Goal: Information Seeking & Learning: Learn about a topic

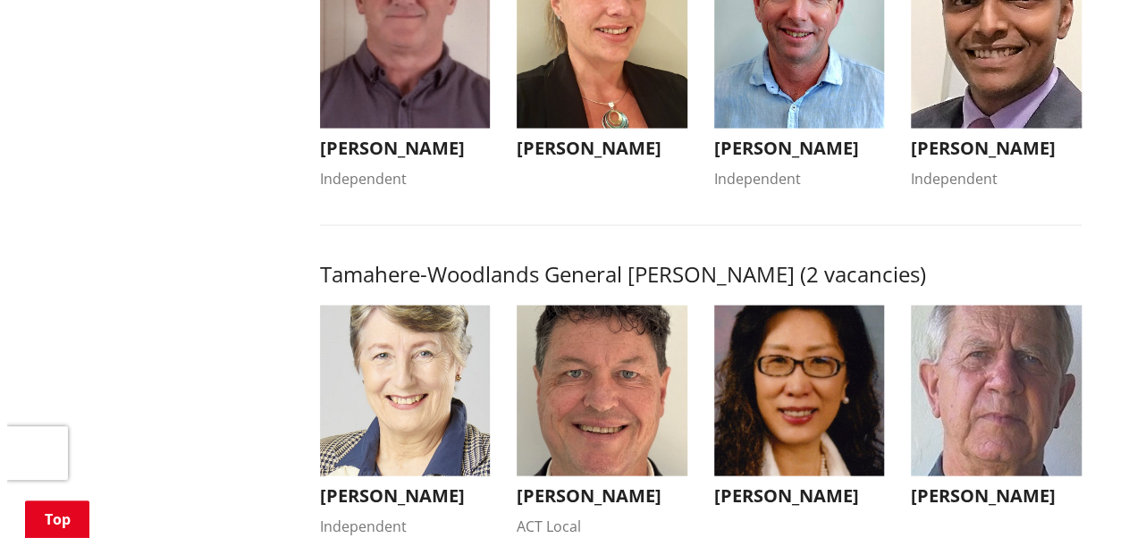
scroll to position [1787, 0]
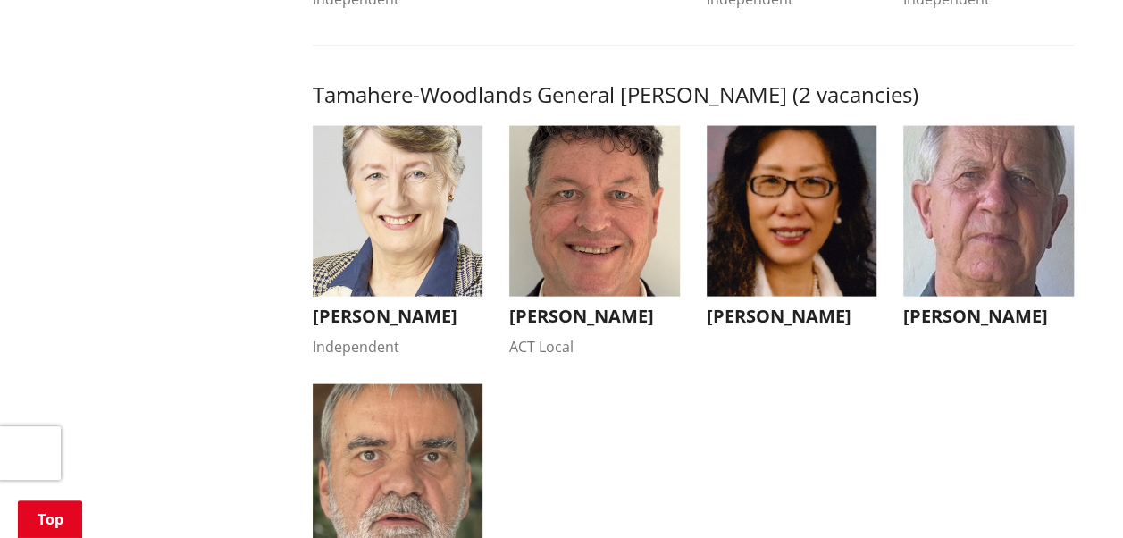
click at [371, 464] on img "button" at bounding box center [398, 469] width 171 height 171
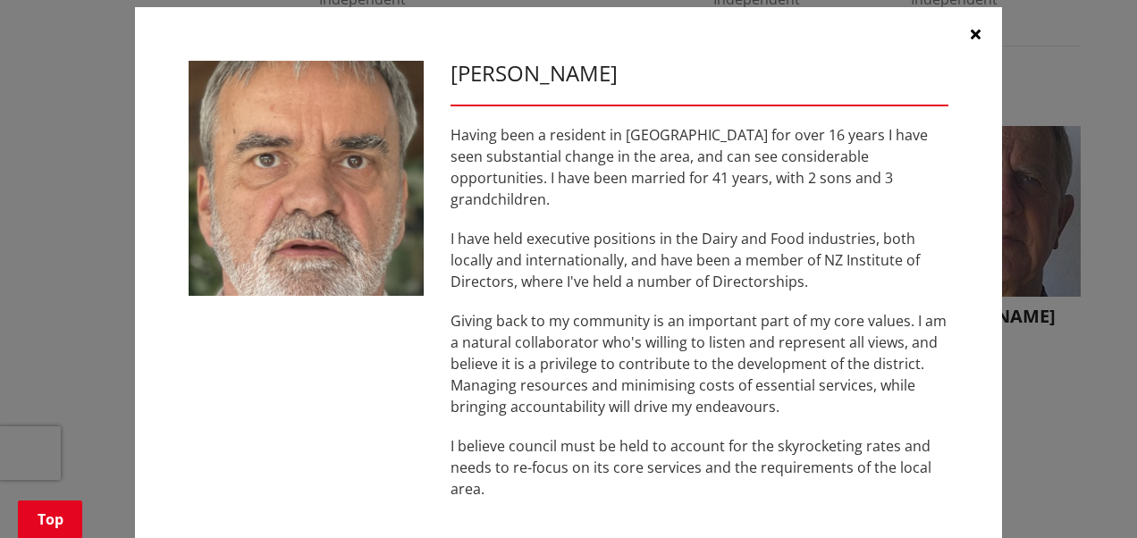
scroll to position [0, 0]
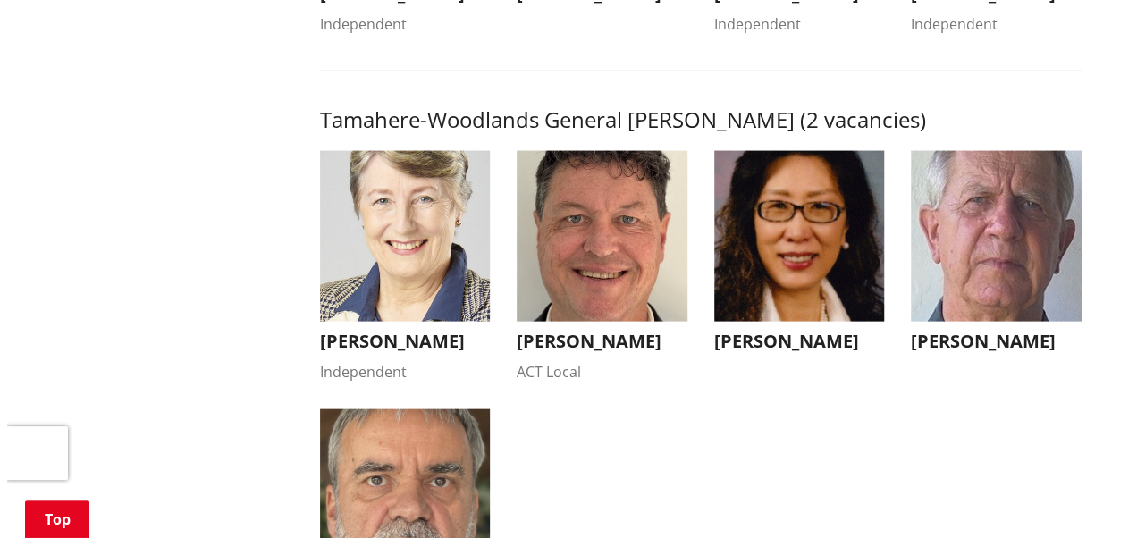
scroll to position [1787, 0]
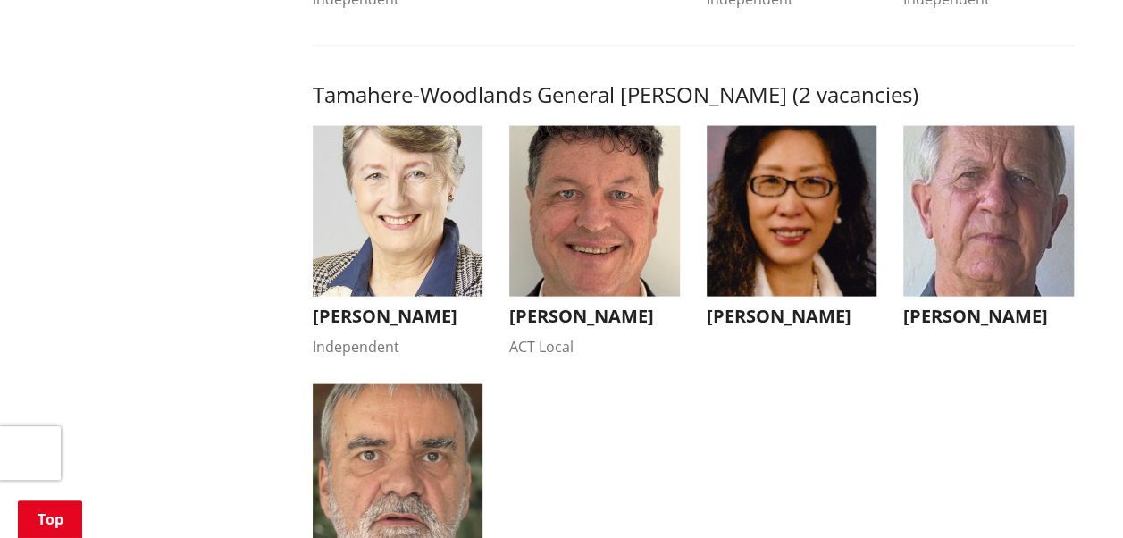
click at [1024, 236] on img "button" at bounding box center [988, 211] width 171 height 171
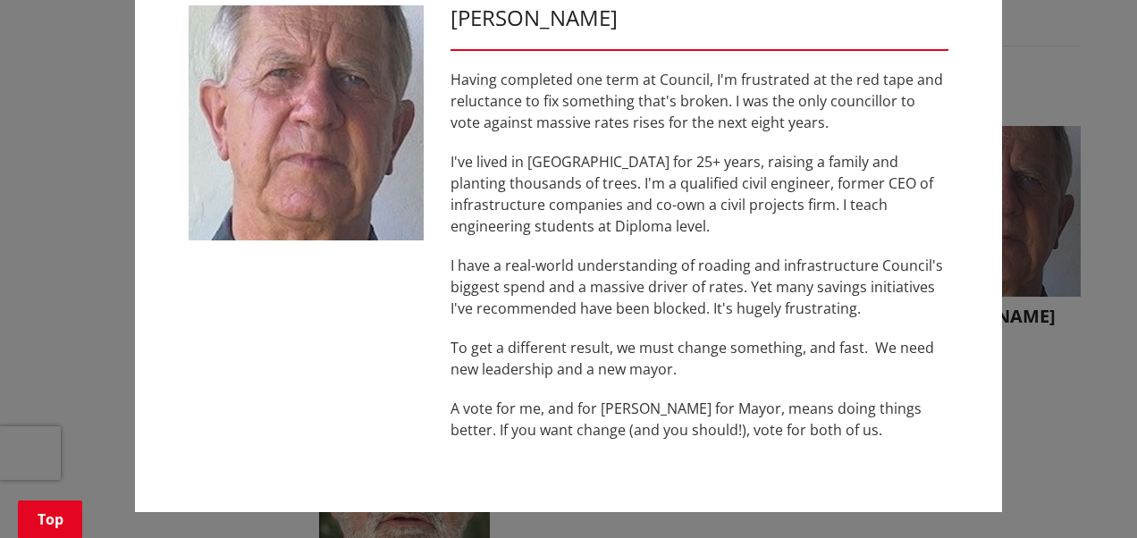
scroll to position [0, 0]
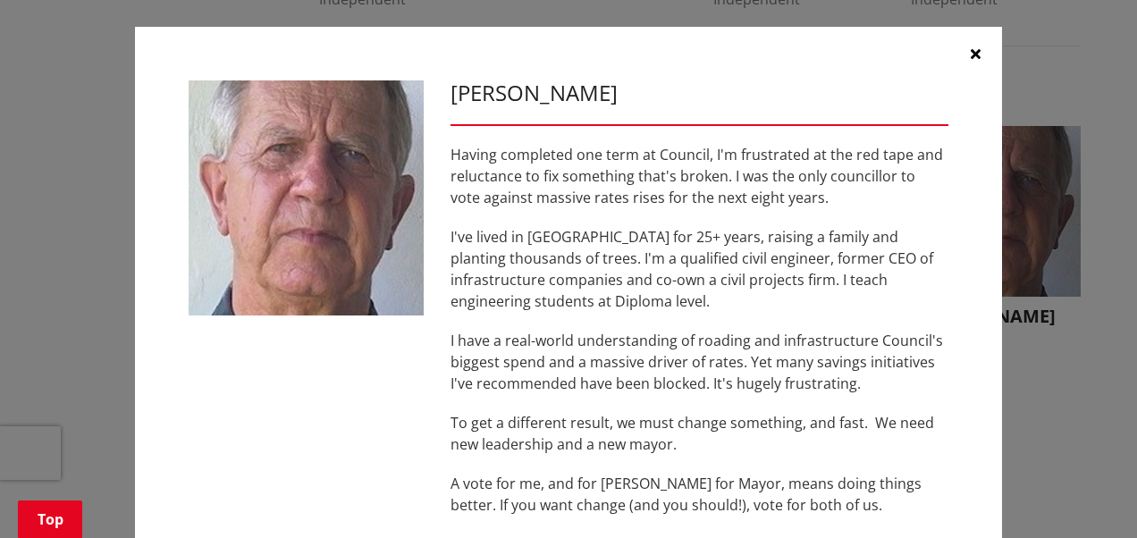
click at [970, 55] on icon "button" at bounding box center [975, 53] width 10 height 14
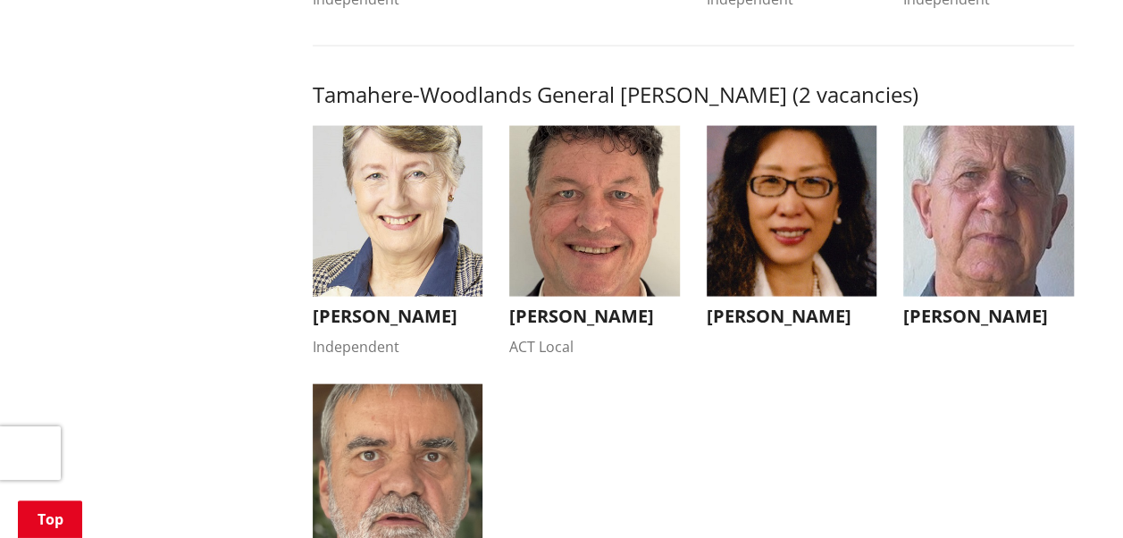
click at [793, 261] on img "button" at bounding box center [792, 211] width 171 height 171
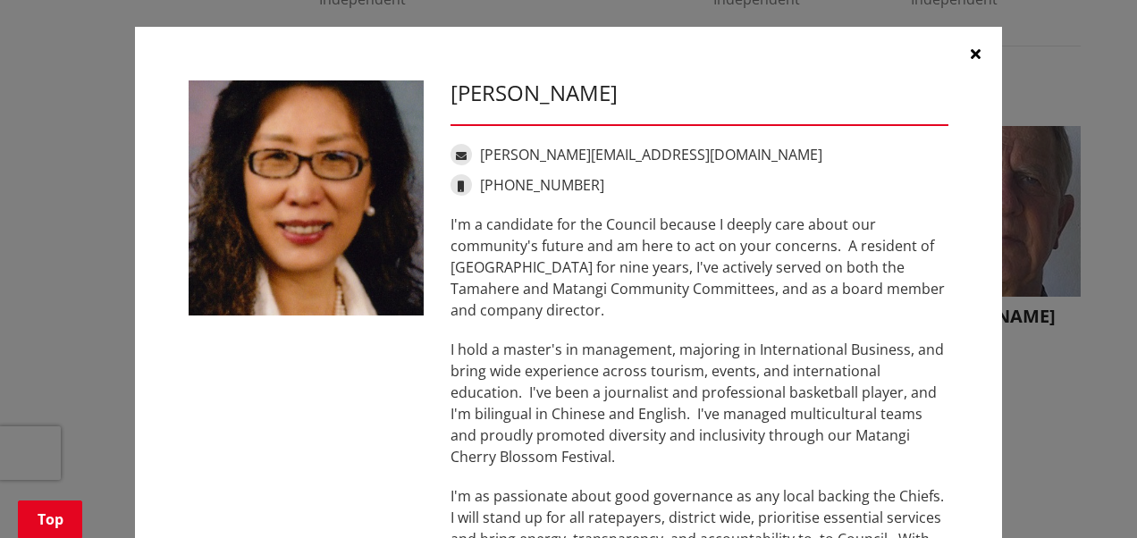
click at [970, 52] on icon "button" at bounding box center [975, 53] width 10 height 14
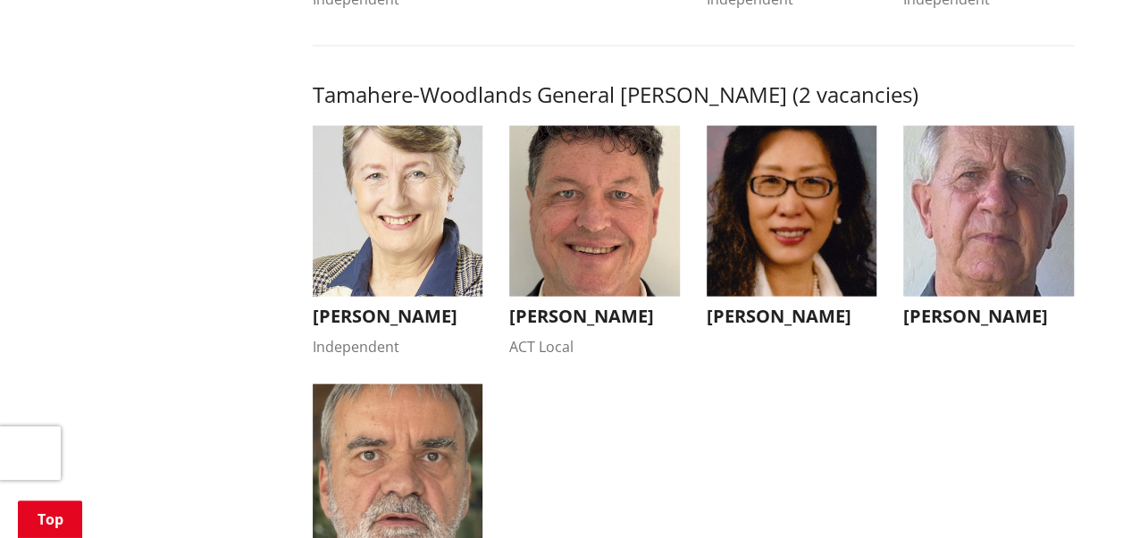
click at [361, 219] on img "button" at bounding box center [398, 211] width 171 height 171
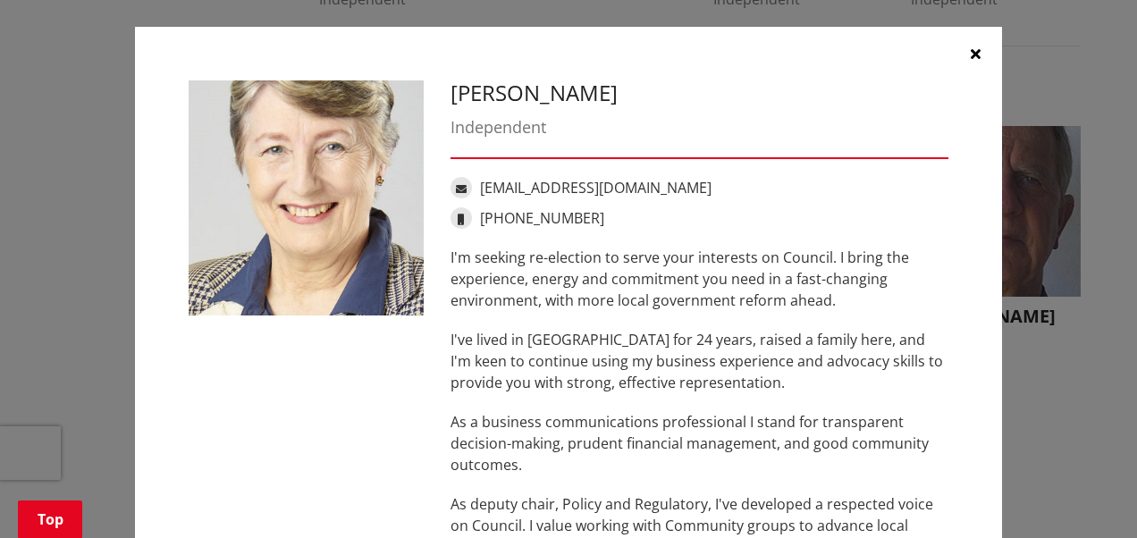
click at [970, 47] on icon "button" at bounding box center [975, 53] width 10 height 14
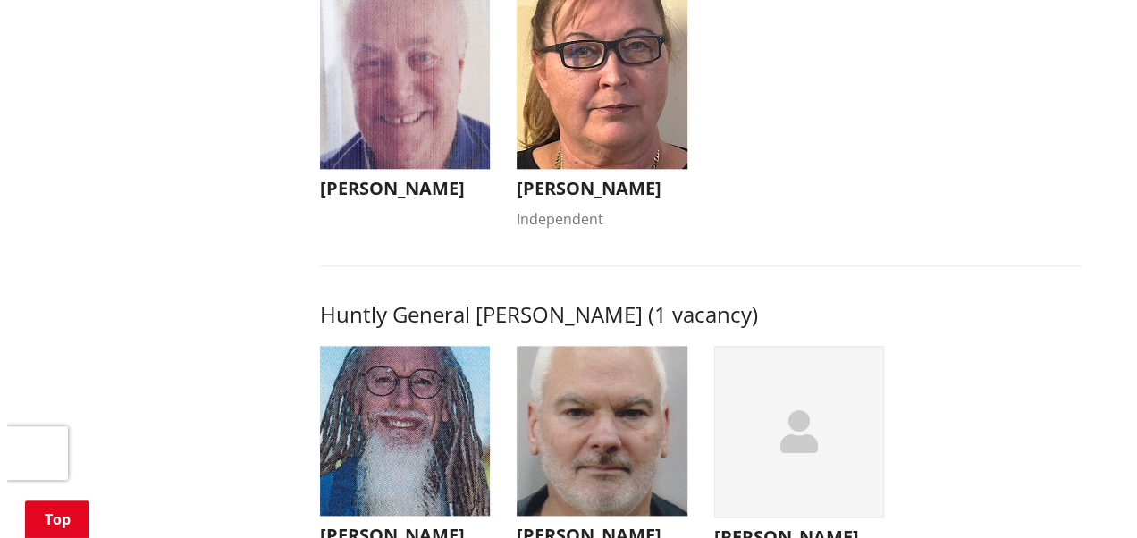
scroll to position [447, 0]
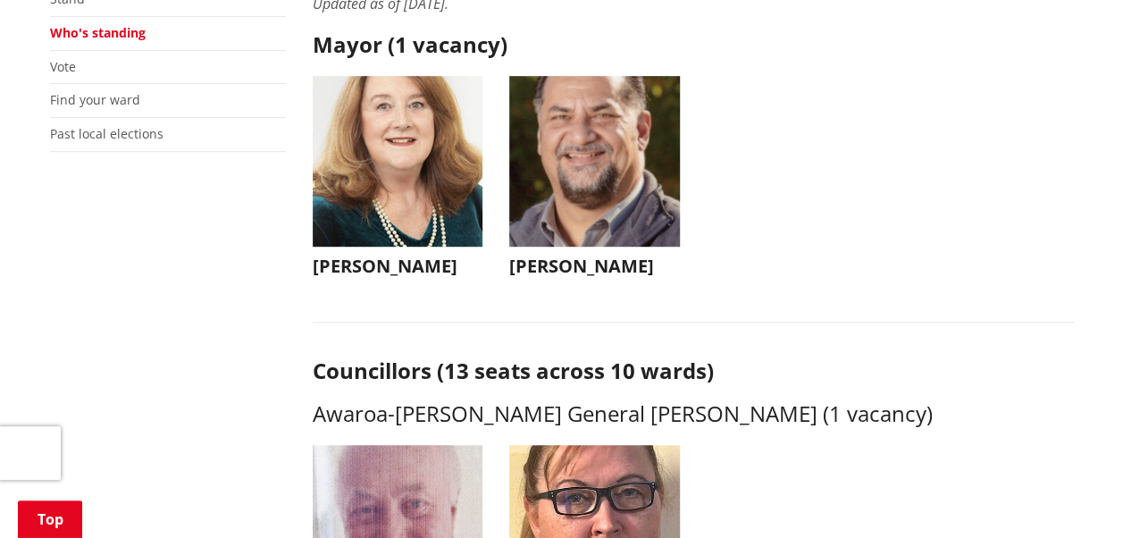
click at [588, 169] on img "button" at bounding box center [594, 161] width 171 height 171
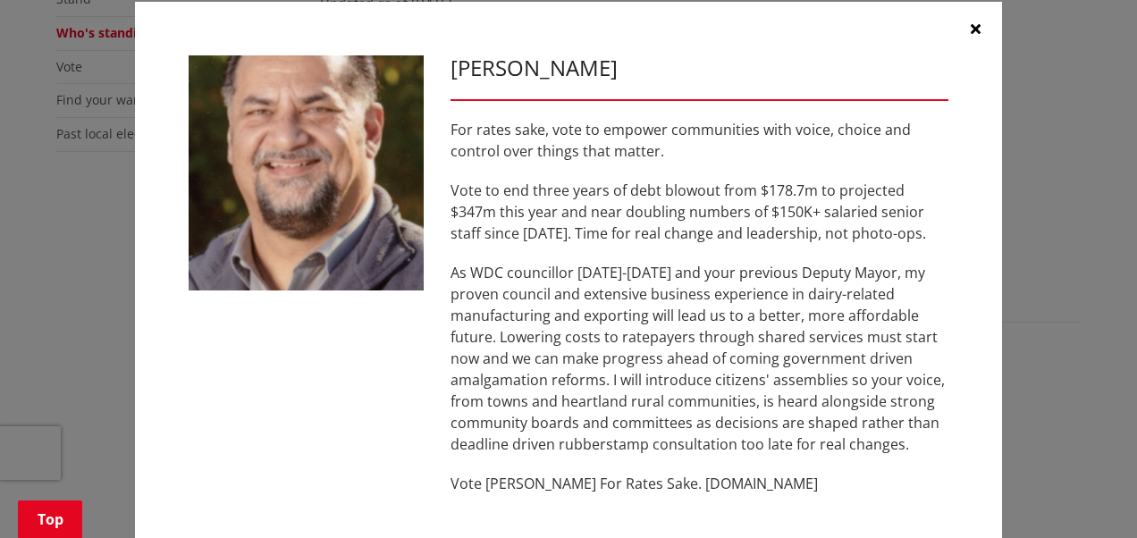
scroll to position [0, 0]
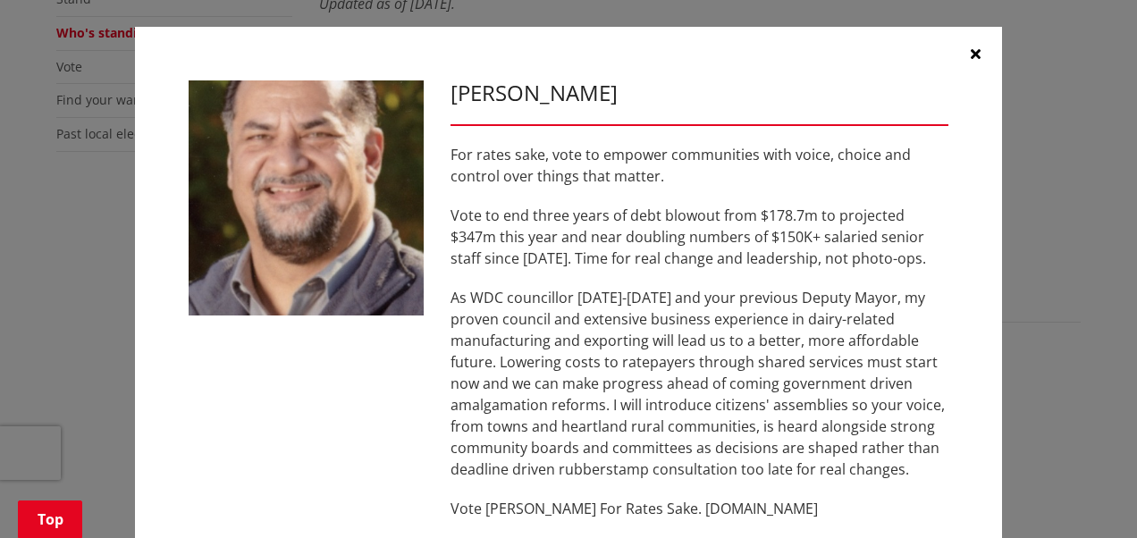
click at [970, 54] on icon "button" at bounding box center [975, 53] width 10 height 14
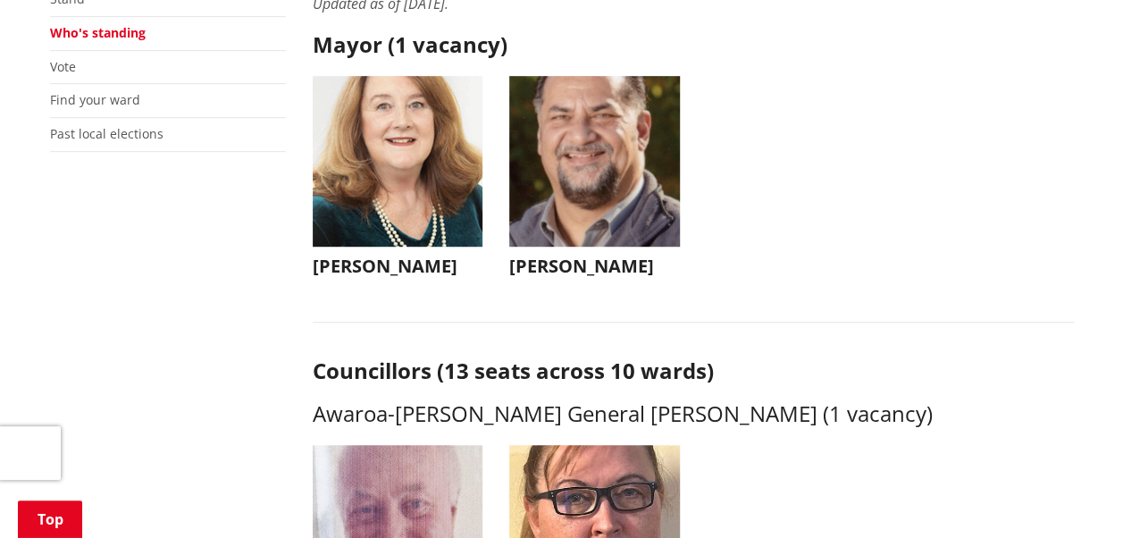
click at [429, 152] on img "button" at bounding box center [398, 161] width 171 height 171
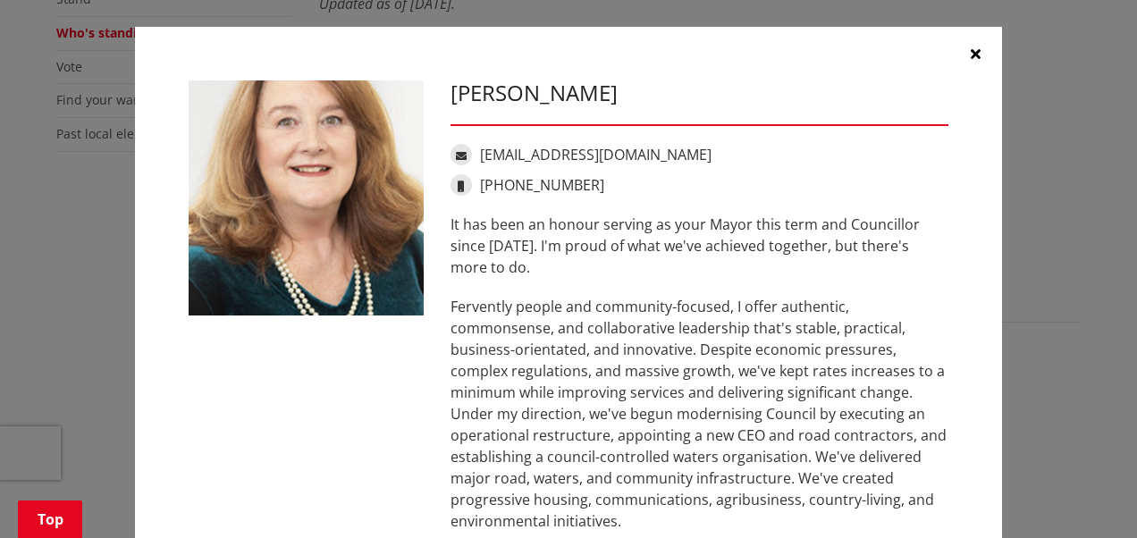
click at [970, 52] on icon "button" at bounding box center [975, 53] width 10 height 14
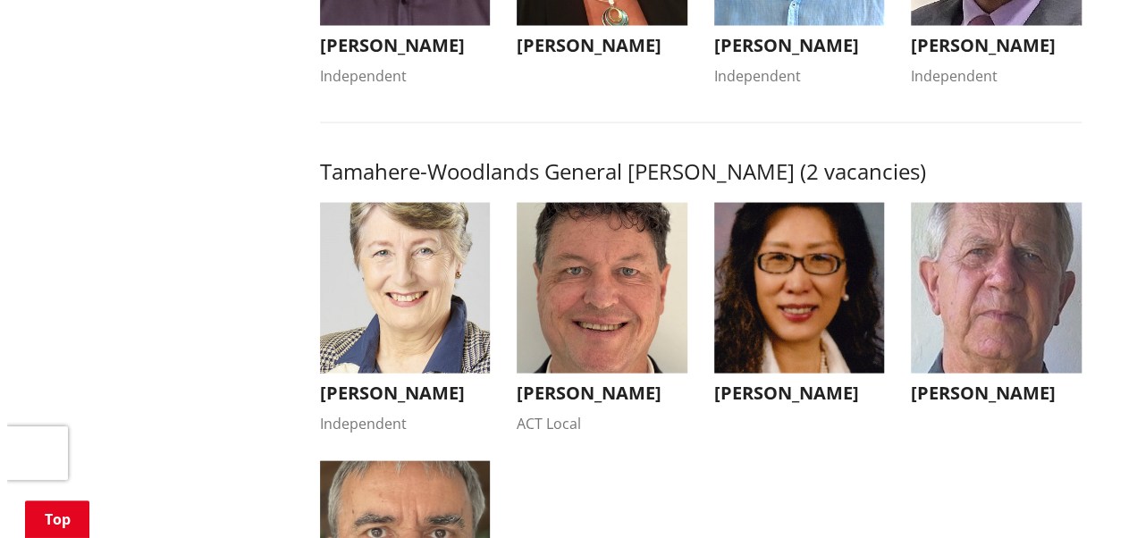
scroll to position [1787, 0]
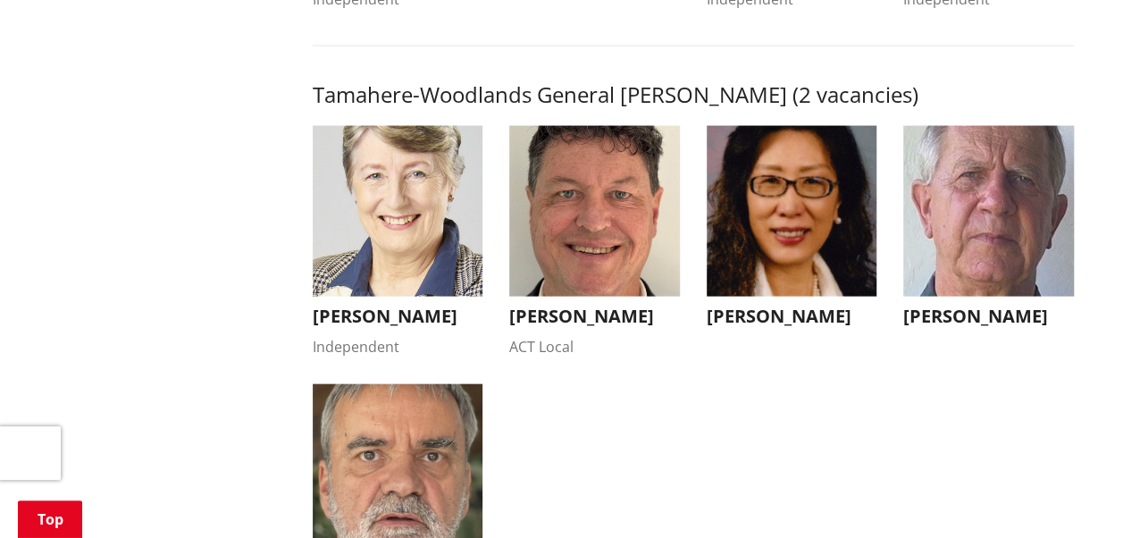
click at [955, 233] on img "button" at bounding box center [988, 211] width 171 height 171
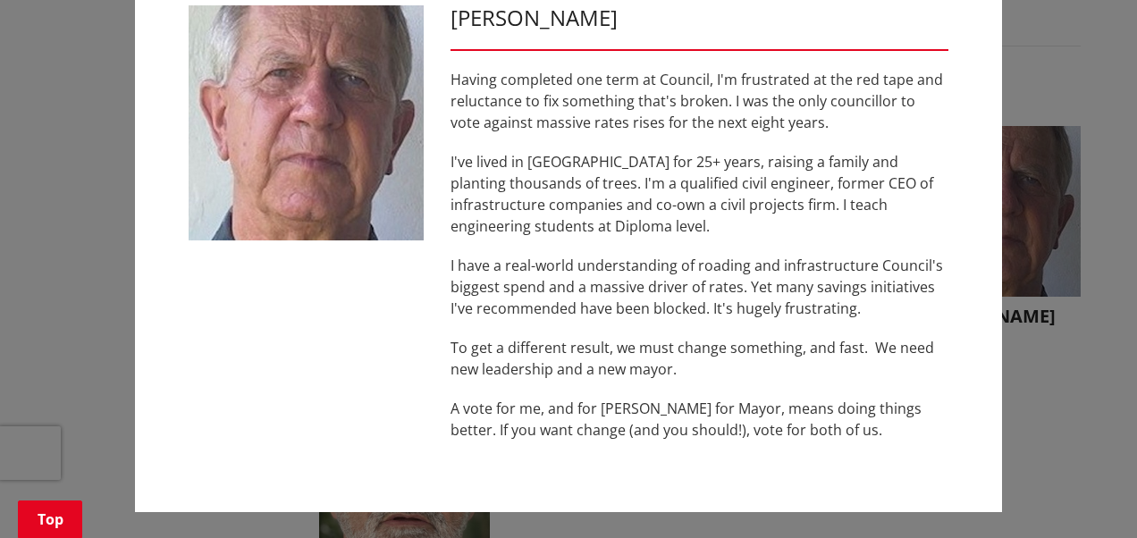
scroll to position [0, 0]
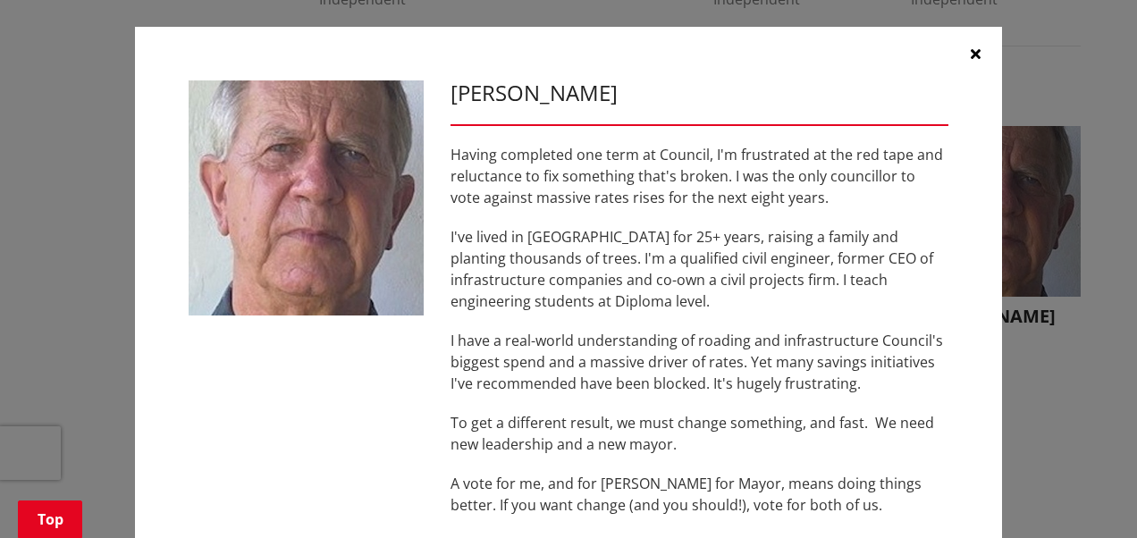
click at [972, 59] on icon "button" at bounding box center [975, 53] width 10 height 14
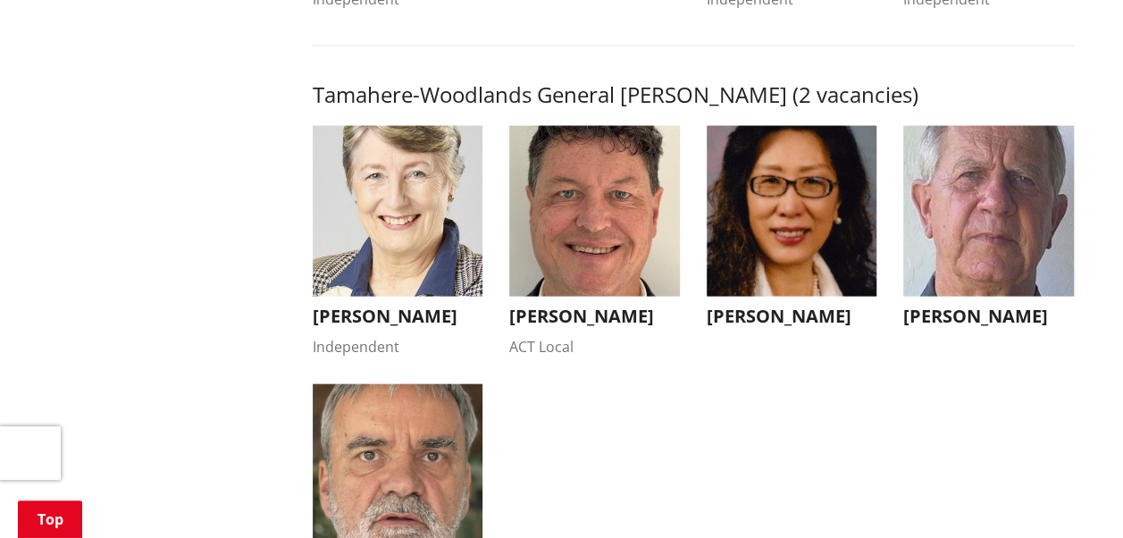
click at [584, 252] on img "button" at bounding box center [594, 211] width 171 height 171
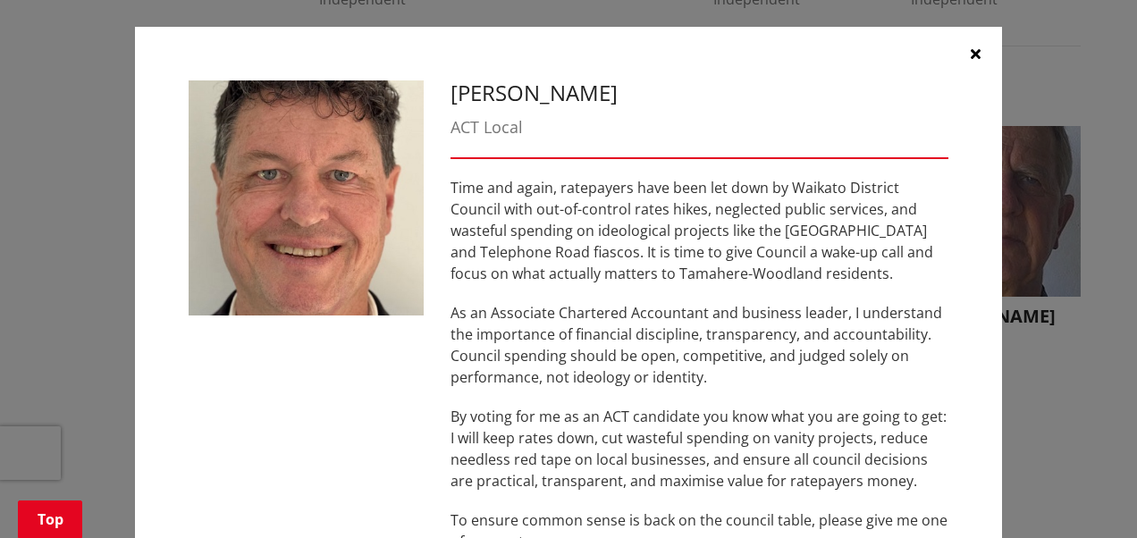
click at [954, 55] on button "button" at bounding box center [975, 54] width 54 height 54
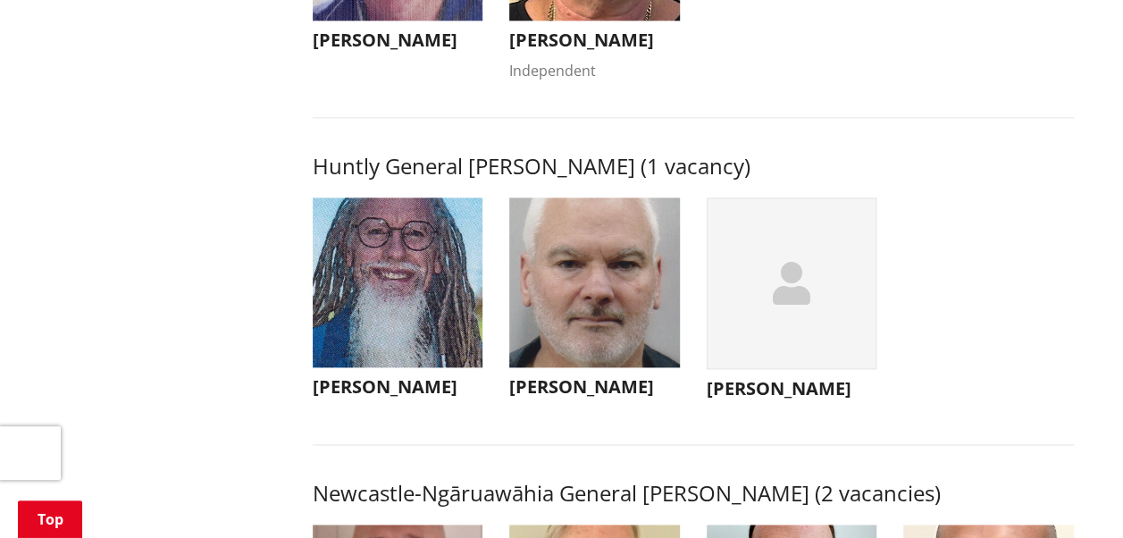
scroll to position [1018, 0]
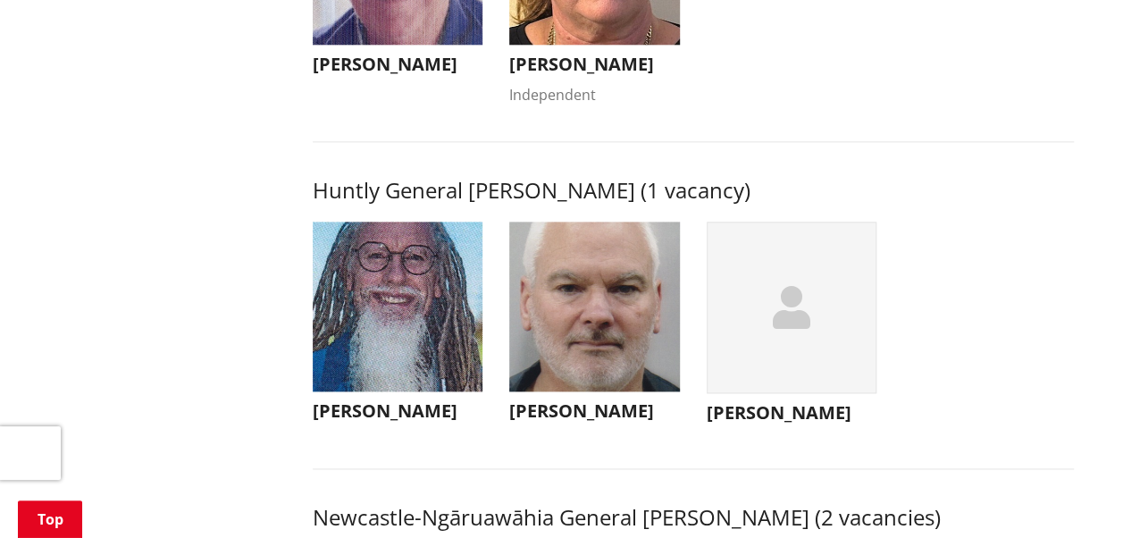
click at [431, 317] on img "button" at bounding box center [398, 307] width 171 height 171
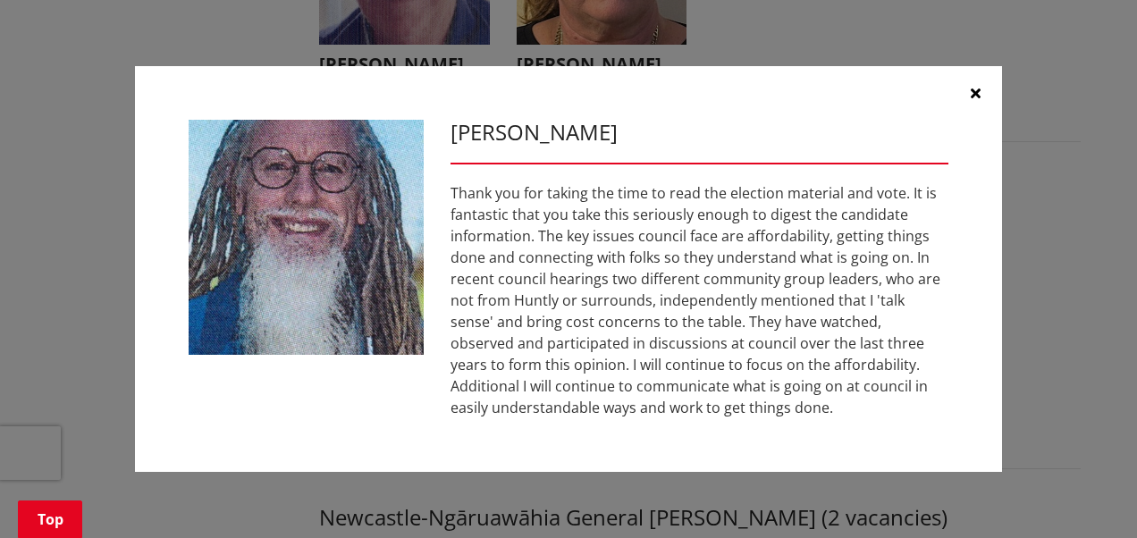
click at [981, 88] on button "button" at bounding box center [975, 93] width 54 height 54
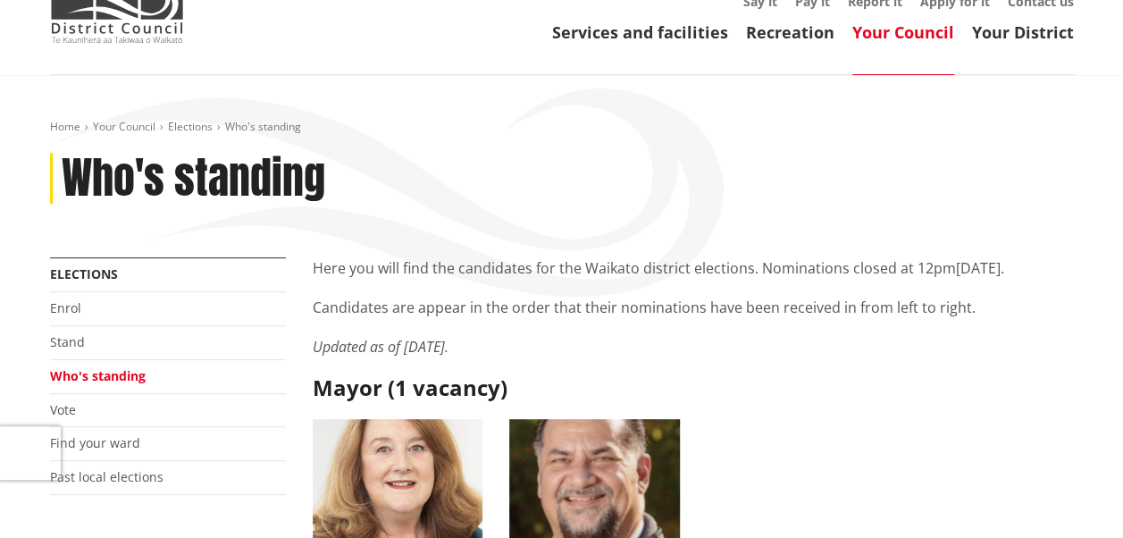
scroll to position [0, 0]
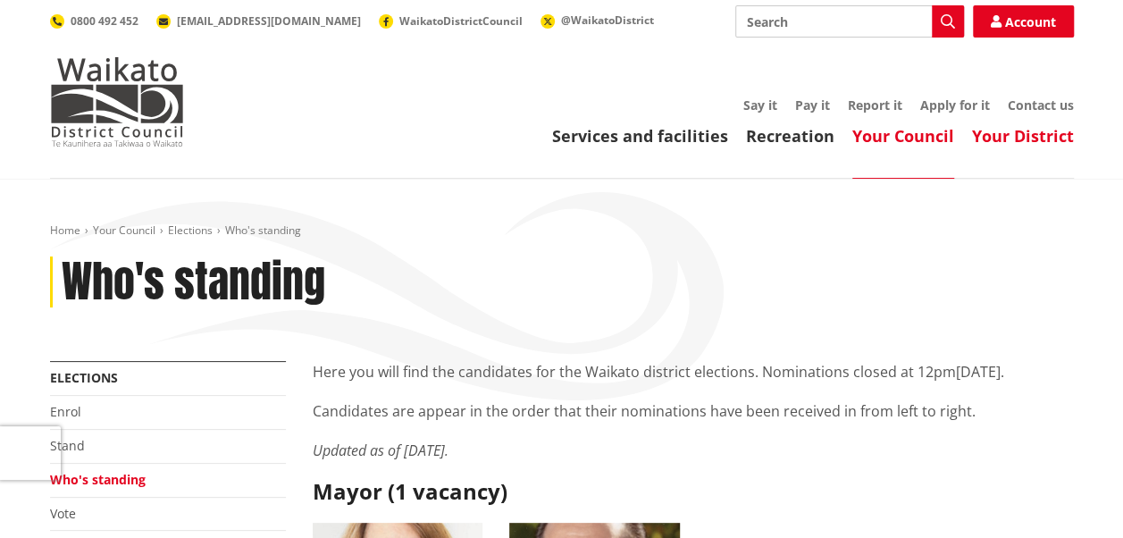
click at [1012, 136] on link "Your District" at bounding box center [1023, 135] width 102 height 21
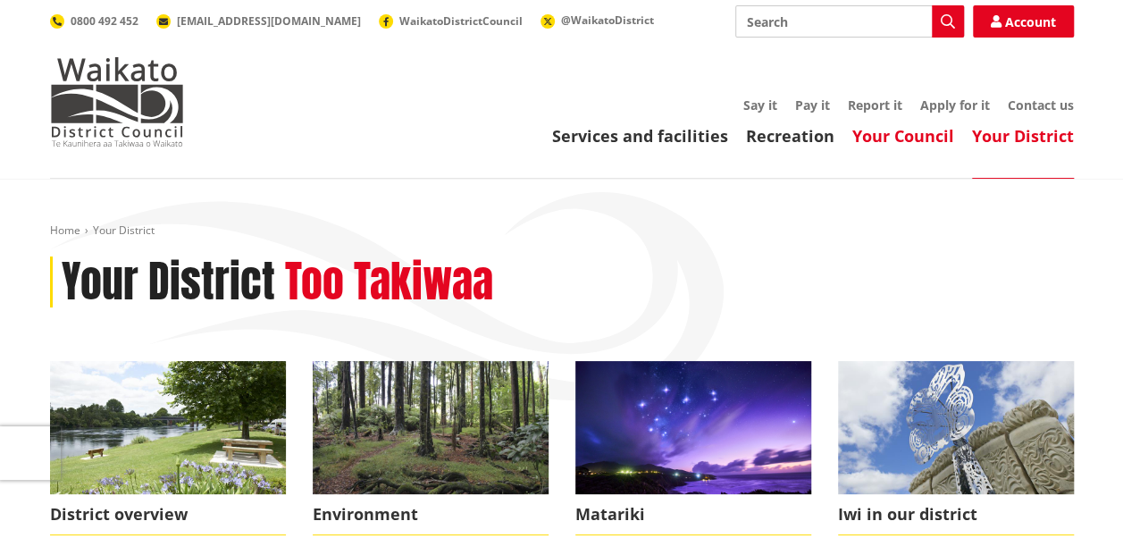
click at [935, 143] on link "Your Council" at bounding box center [903, 135] width 102 height 21
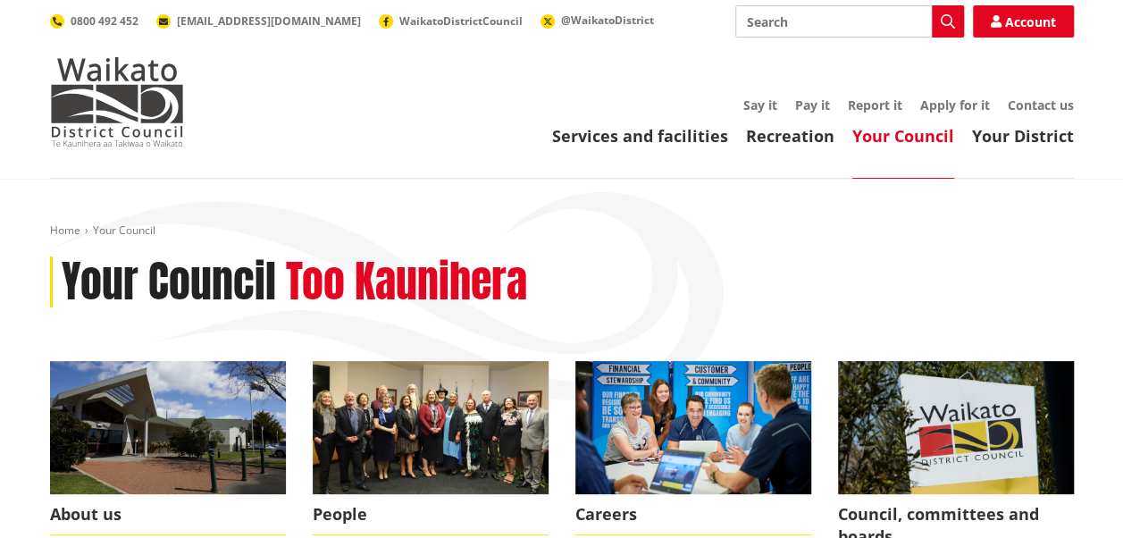
scroll to position [357, 0]
